Goal: Information Seeking & Learning: Learn about a topic

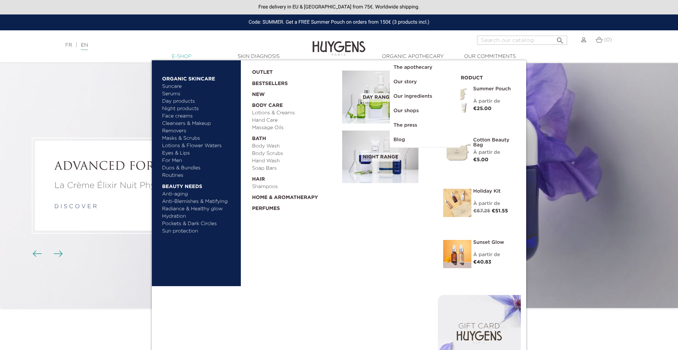
click at [185, 56] on link "  E-Shop" at bounding box center [181, 56] width 71 height 7
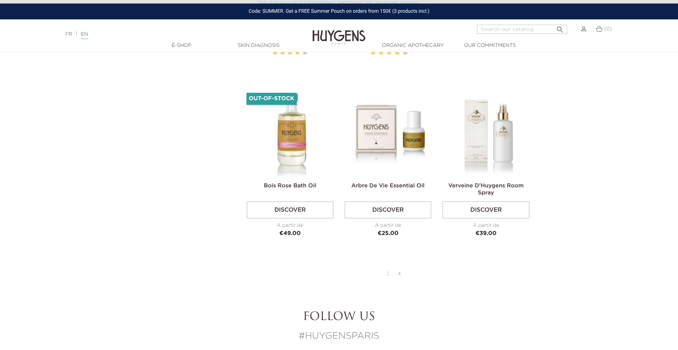
scroll to position [1737, 0]
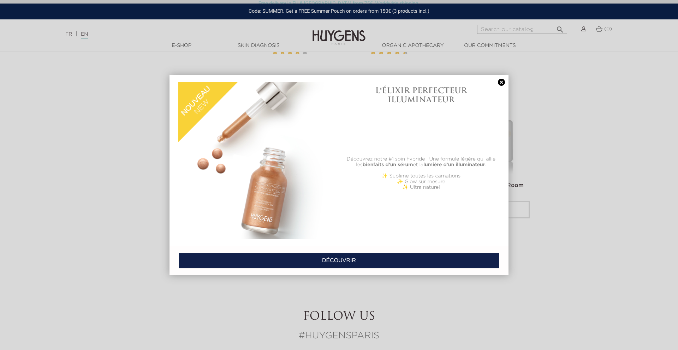
click at [501, 84] on link at bounding box center [501, 82] width 10 height 7
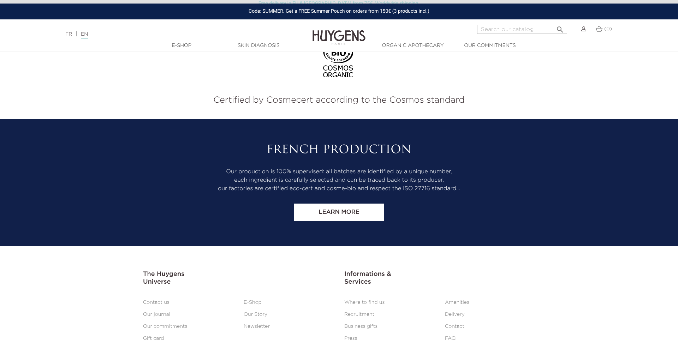
scroll to position [2280, 0]
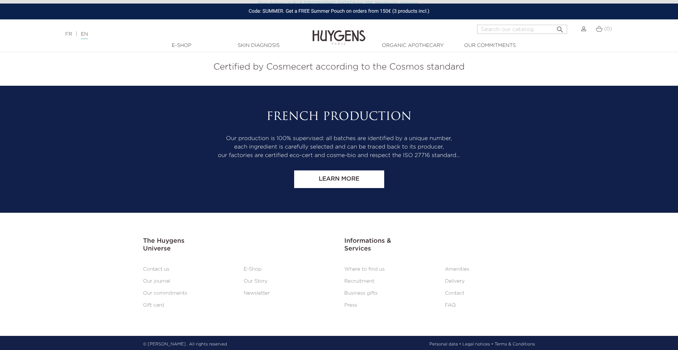
click at [258, 283] on ul "Contact us E-Shop Our journal Our Story Our commitments Newsletter Gift card" at bounding box center [238, 287] width 201 height 48
click at [252, 279] on link "Our Story" at bounding box center [256, 281] width 24 height 5
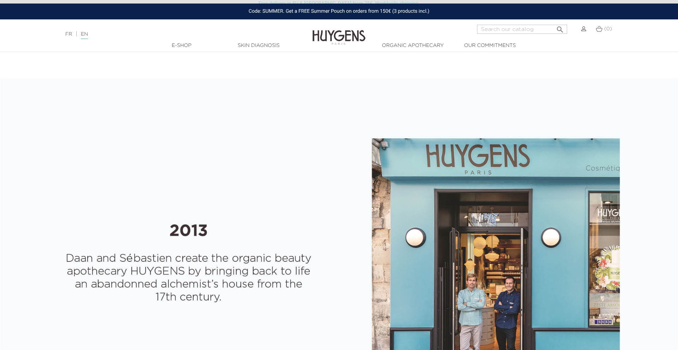
select select "FR"
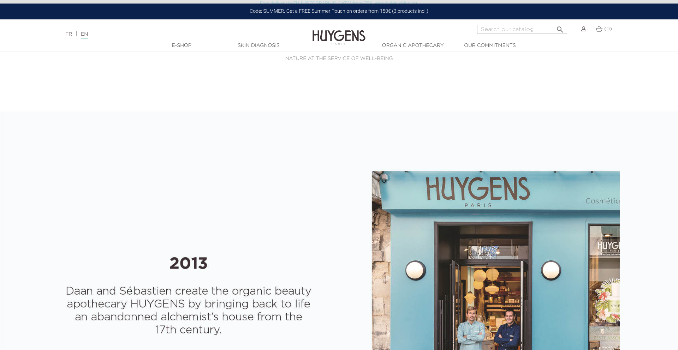
scroll to position [222, 0]
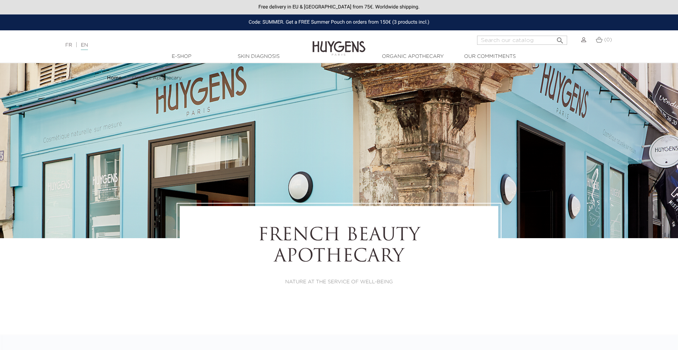
select select "FR"
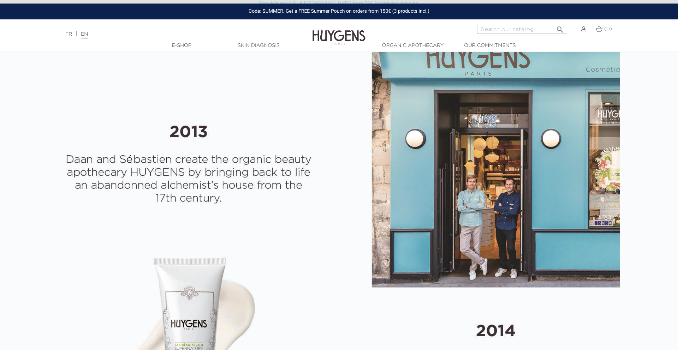
scroll to position [383, 0]
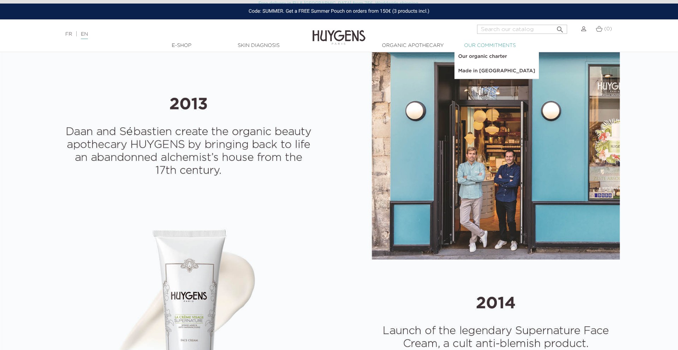
click at [485, 47] on link "  Our commitments" at bounding box center [489, 45] width 71 height 7
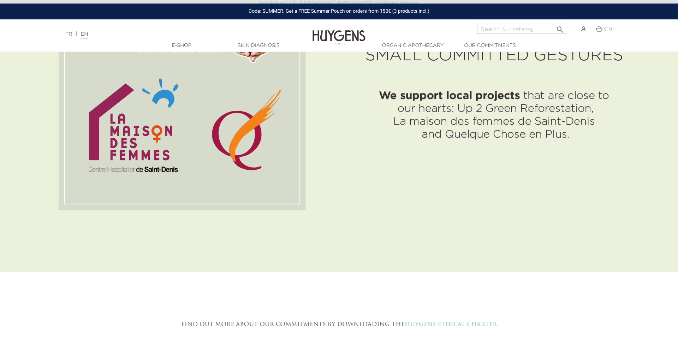
scroll to position [2442, 0]
